Goal: Information Seeking & Learning: Learn about a topic

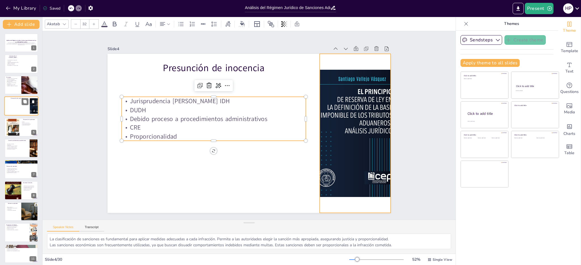
checkbox input "true"
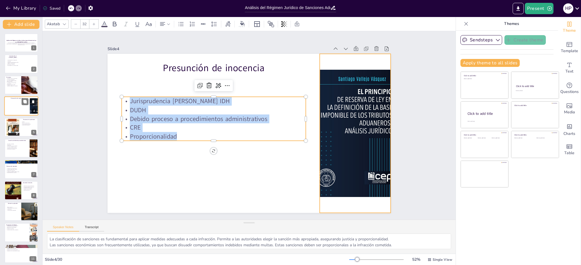
checkbox input "true"
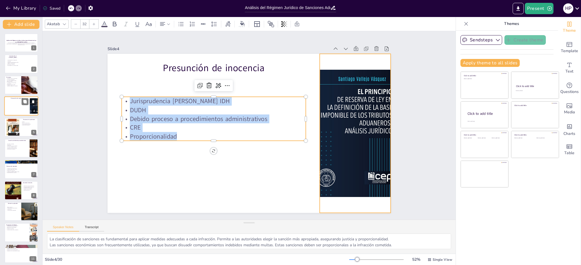
checkbox input "true"
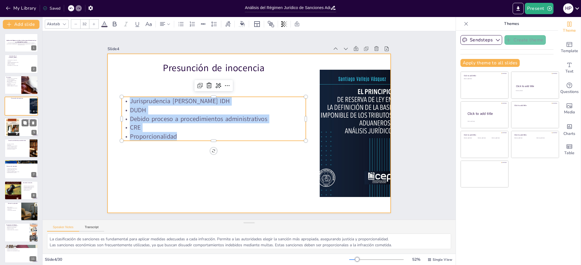
checkbox input "true"
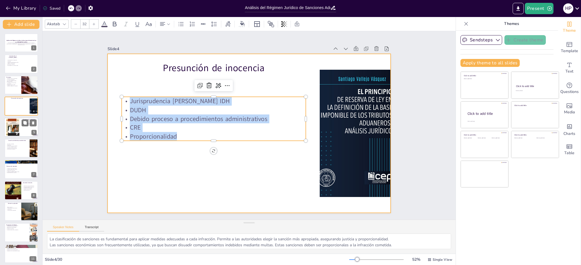
checkbox input "true"
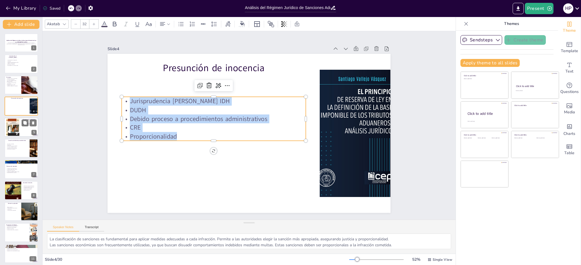
checkbox input "true"
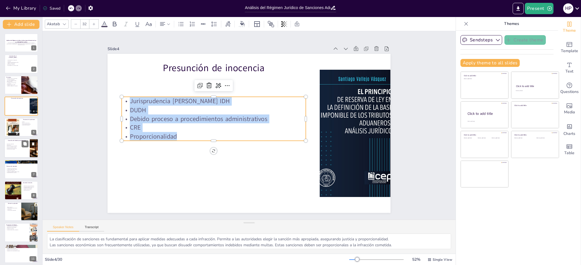
checkbox input "true"
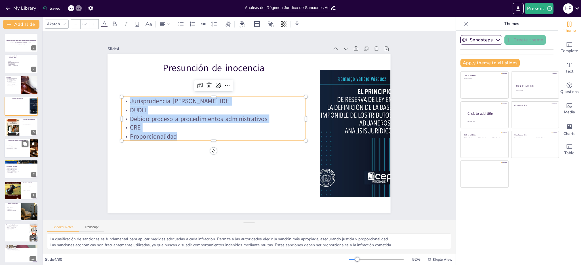
checkbox input "true"
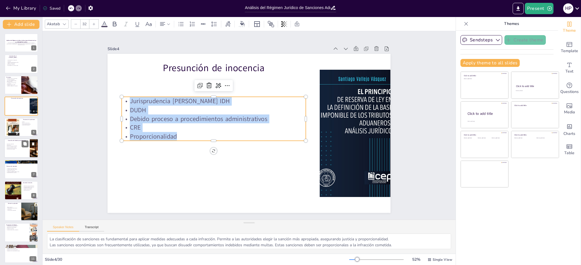
checkbox input "true"
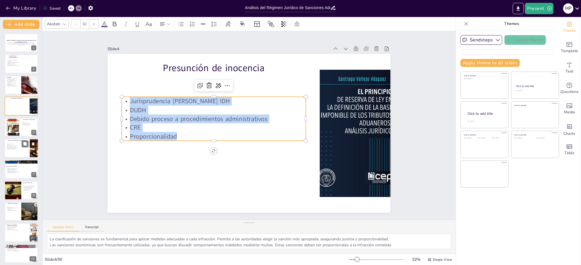
checkbox input "true"
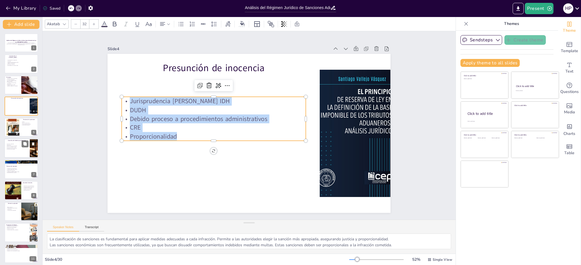
checkbox input "true"
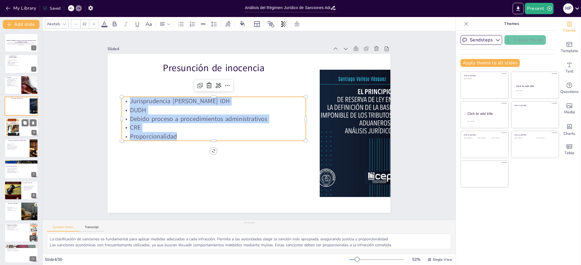
checkbox input "true"
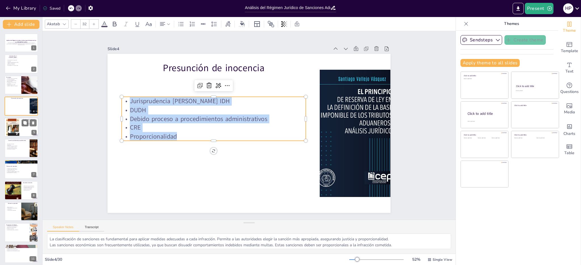
checkbox input "true"
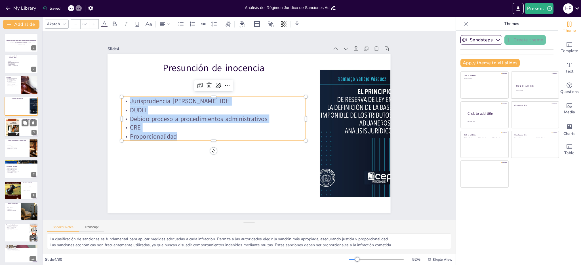
checkbox input "true"
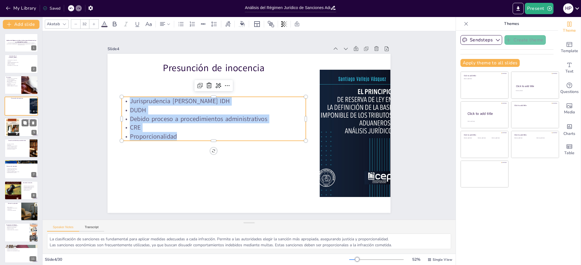
click at [23, 129] on div at bounding box center [21, 127] width 34 height 19
checkbox input "true"
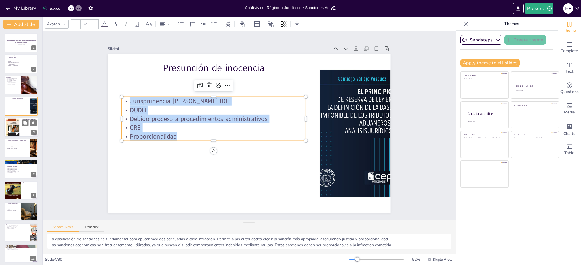
checkbox input "true"
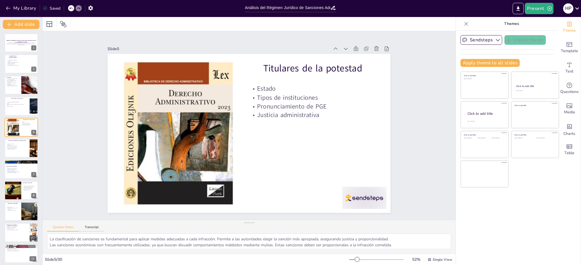
checkbox input "true"
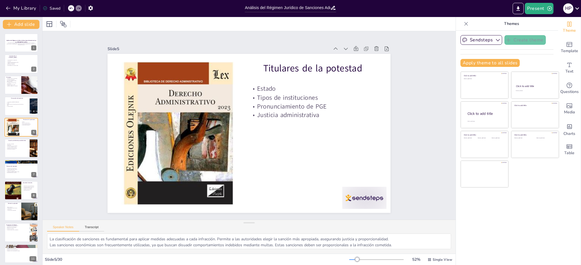
checkbox input "true"
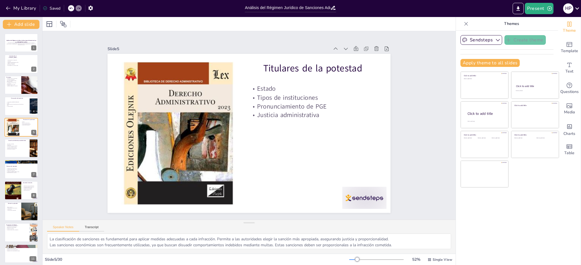
checkbox input "true"
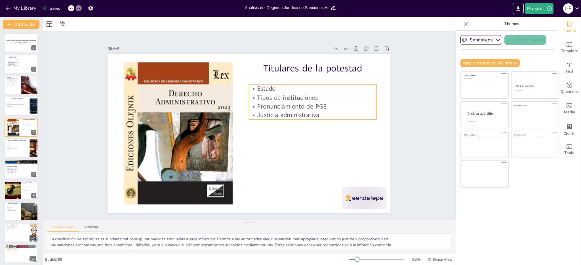
checkbox input "true"
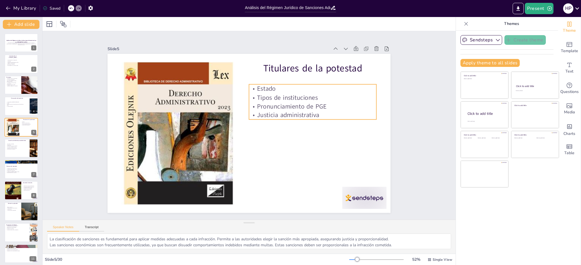
checkbox input "true"
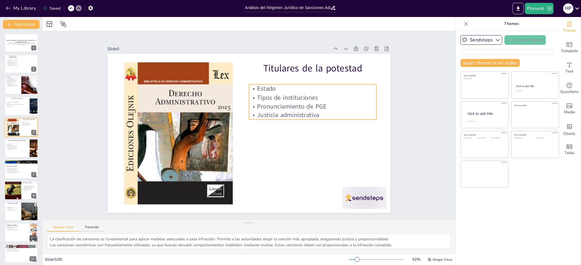
checkbox input "true"
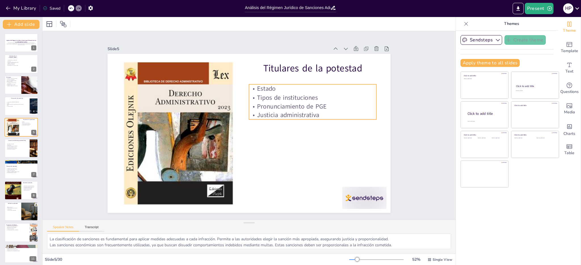
click at [257, 84] on p "Estado" at bounding box center [312, 88] width 127 height 9
checkbox input "true"
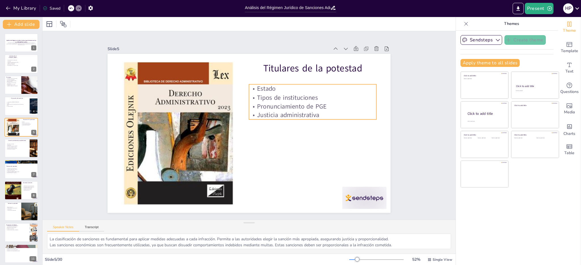
checkbox input "true"
click at [253, 84] on p "Estado" at bounding box center [312, 88] width 127 height 9
checkbox input "true"
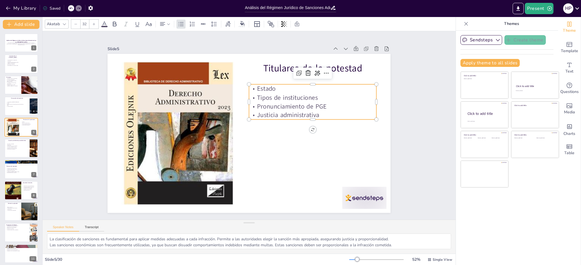
checkbox input "true"
click at [253, 84] on p "Estado" at bounding box center [312, 88] width 127 height 9
checkbox input "true"
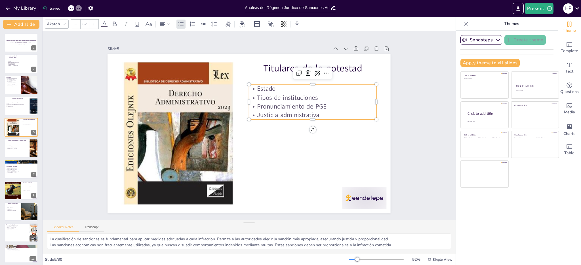
checkbox input "true"
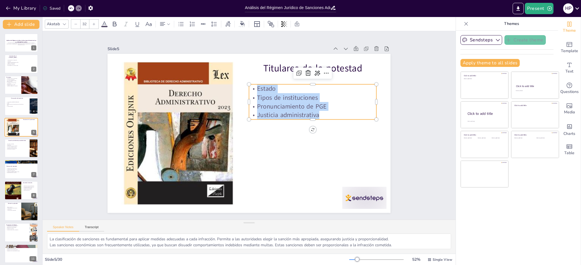
drag, startPoint x: 253, startPoint y: 85, endPoint x: 318, endPoint y: 113, distance: 71.3
click at [320, 115] on div "Estado Tipos de instituciones Pronunciamiento de PGE Justicia administrativa" at bounding box center [312, 101] width 127 height 35
copy div "Estado Tipos de instituciones Pronunciamiento de PGE Justicia administrativa"
checkbox input "true"
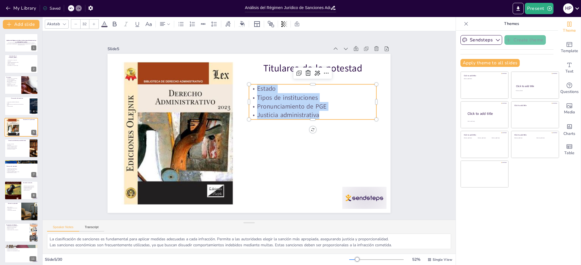
checkbox input "true"
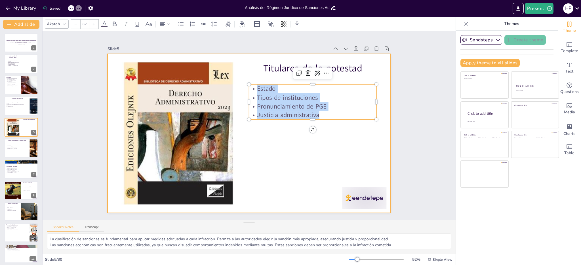
checkbox input "true"
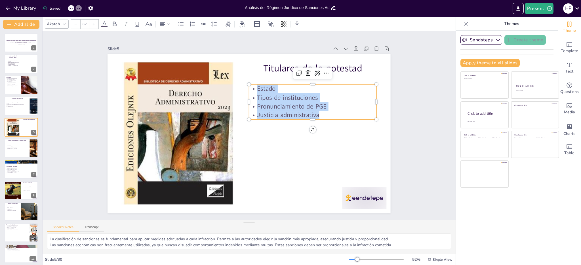
checkbox input "true"
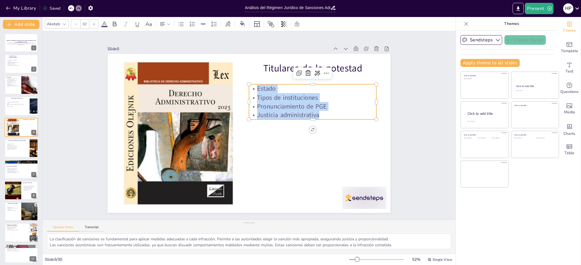
checkbox input "true"
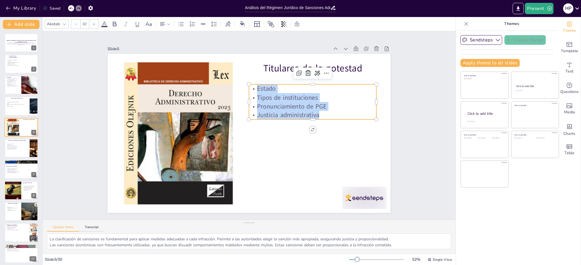
checkbox input "true"
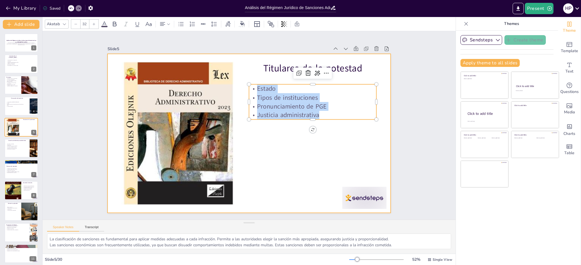
checkbox input "true"
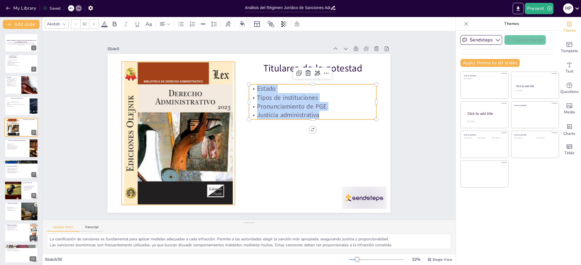
checkbox input "true"
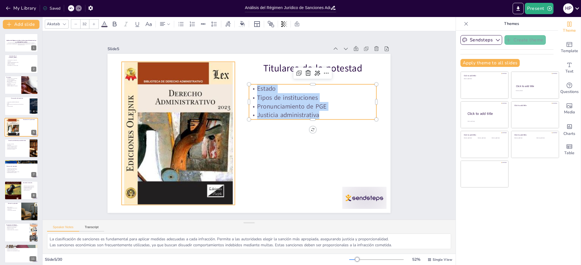
checkbox input "true"
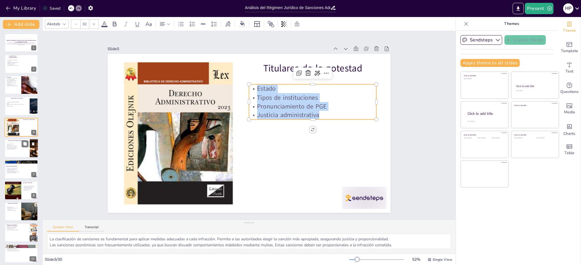
checkbox input "true"
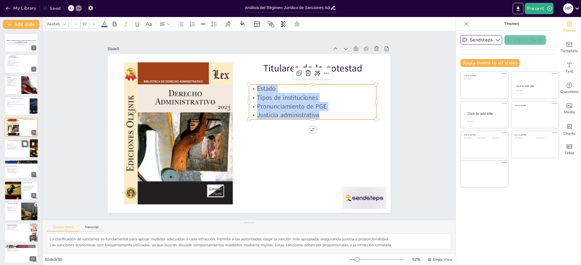
checkbox input "true"
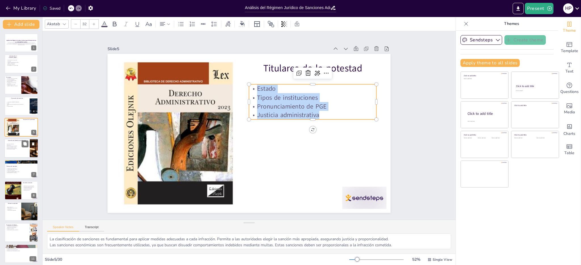
checkbox input "true"
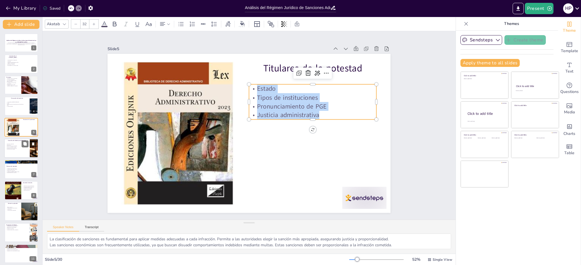
click at [20, 147] on p "Principio de debido proceso" at bounding box center [17, 147] width 22 height 1
checkbox input "true"
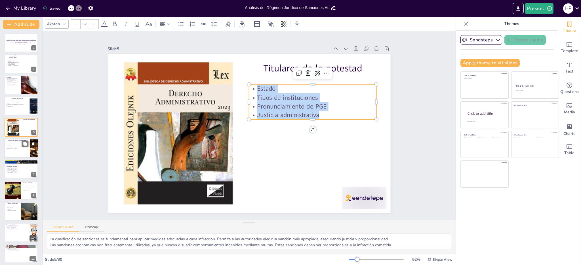
checkbox input "true"
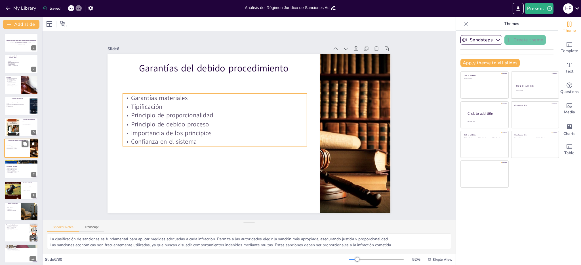
scroll to position [1, 0]
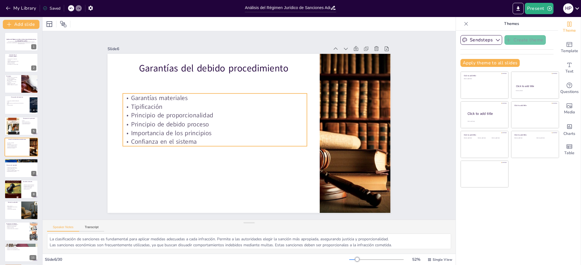
checkbox input "true"
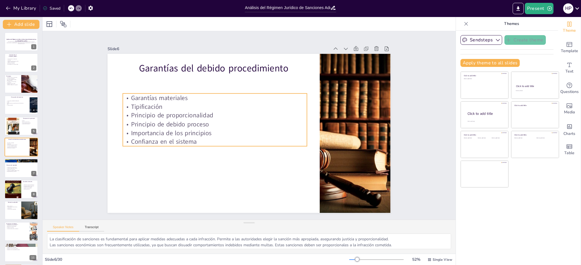
checkbox input "true"
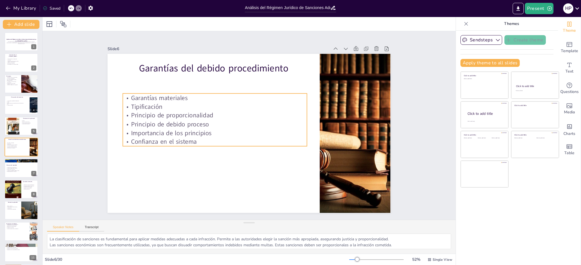
checkbox input "true"
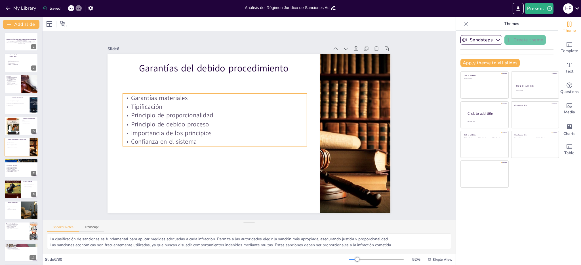
checkbox input "true"
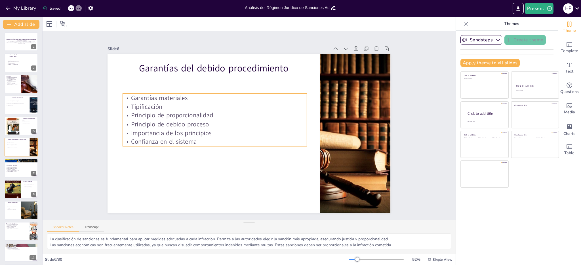
click at [128, 94] on p "Garantías materiales" at bounding box center [215, 98] width 184 height 9
click at [127, 95] on p "Garantías materiales" at bounding box center [215, 98] width 184 height 9
click at [128, 95] on p "Garantías materiales" at bounding box center [215, 98] width 184 height 9
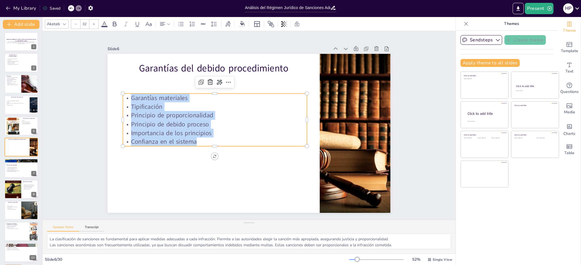
drag, startPoint x: 128, startPoint y: 95, endPoint x: 201, endPoint y: 140, distance: 86.0
click at [201, 140] on div "Garantías materiales Tipificación Principio de proporcionalidad Principio de de…" at bounding box center [215, 120] width 184 height 53
copy div "Garantías materiales Tipificación Principio de proporcionalidad Principio de de…"
